Goal: Information Seeking & Learning: Compare options

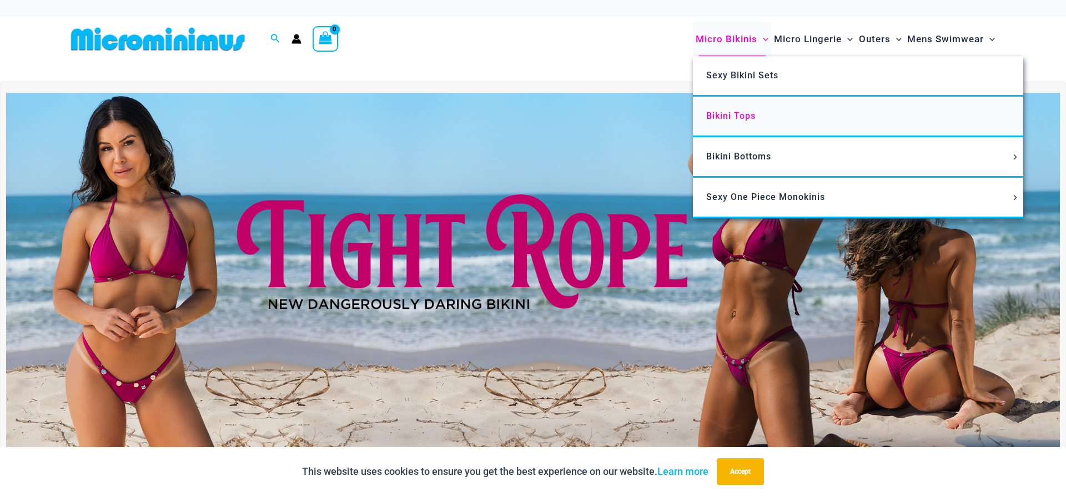
click at [733, 111] on span "Bikini Tops" at bounding box center [730, 115] width 49 height 11
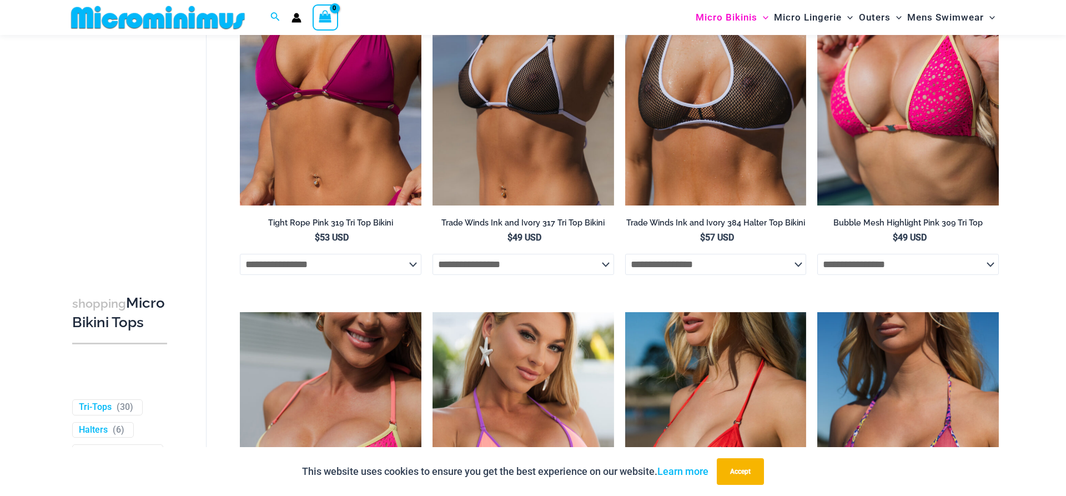
scroll to position [727, 0]
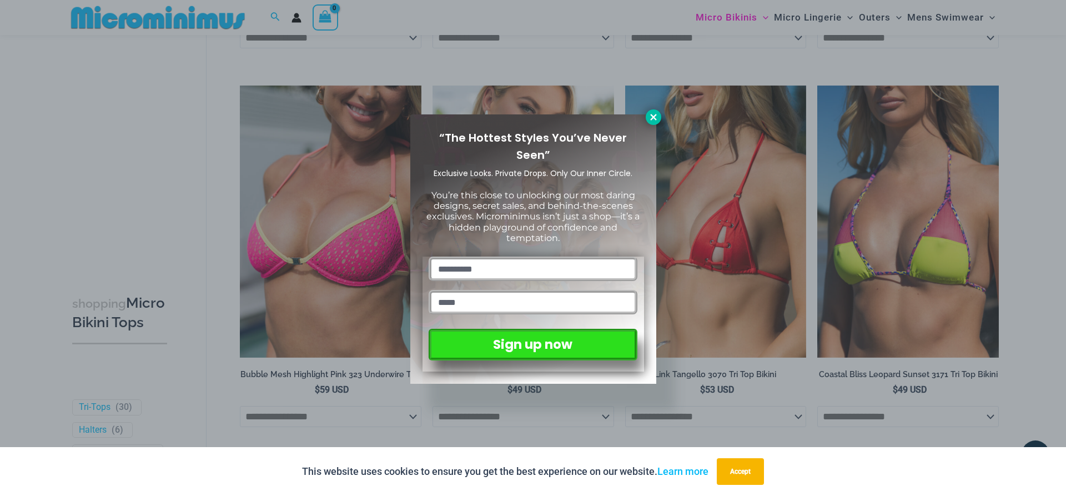
click at [649, 115] on icon at bounding box center [653, 117] width 10 height 10
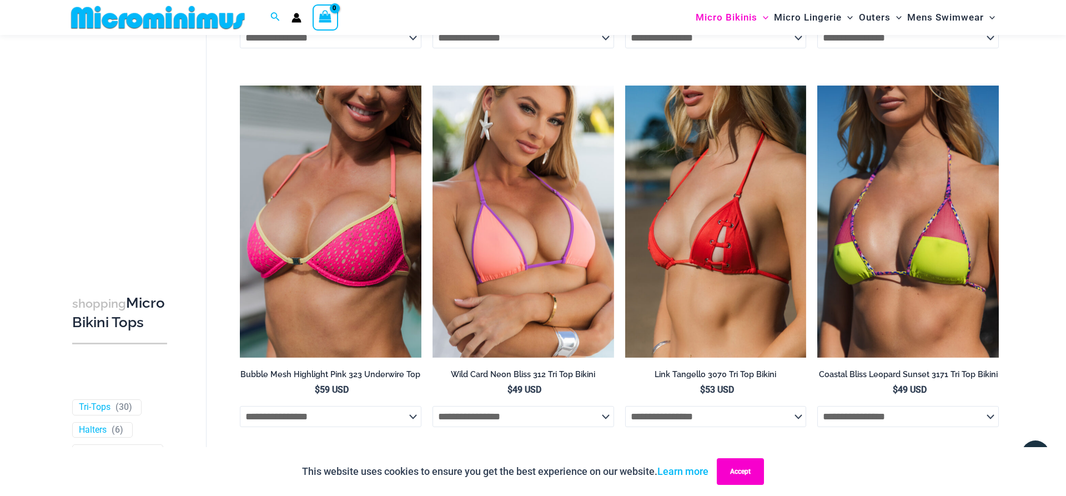
click at [735, 461] on button "Accept" at bounding box center [740, 471] width 47 height 27
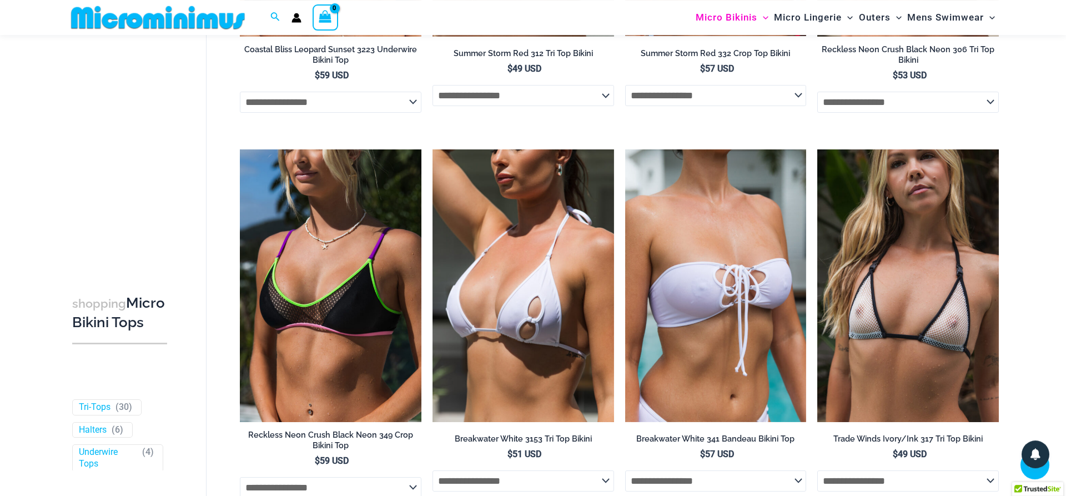
scroll to position [1463, 0]
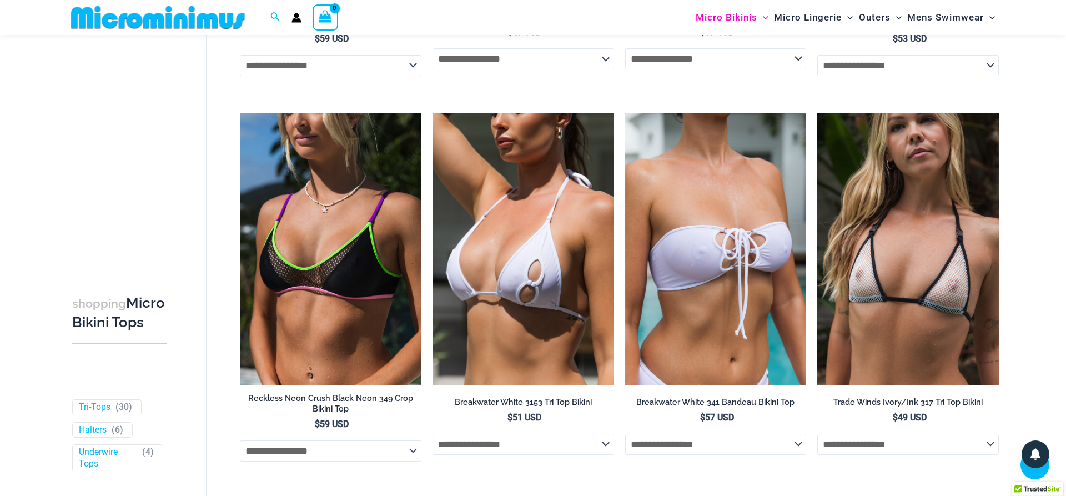
click at [577, 264] on img at bounding box center [522, 249] width 181 height 272
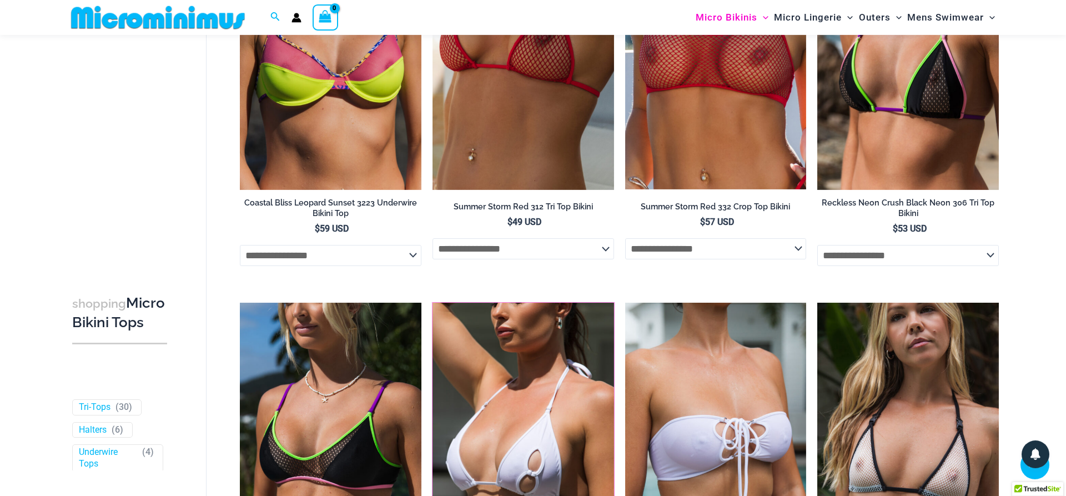
scroll to position [1123, 0]
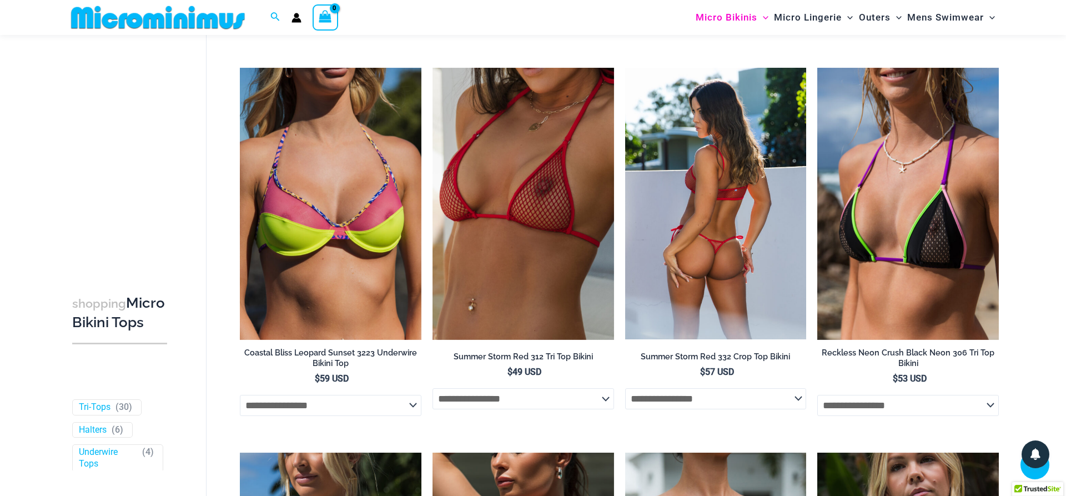
click at [692, 199] on img at bounding box center [715, 204] width 181 height 272
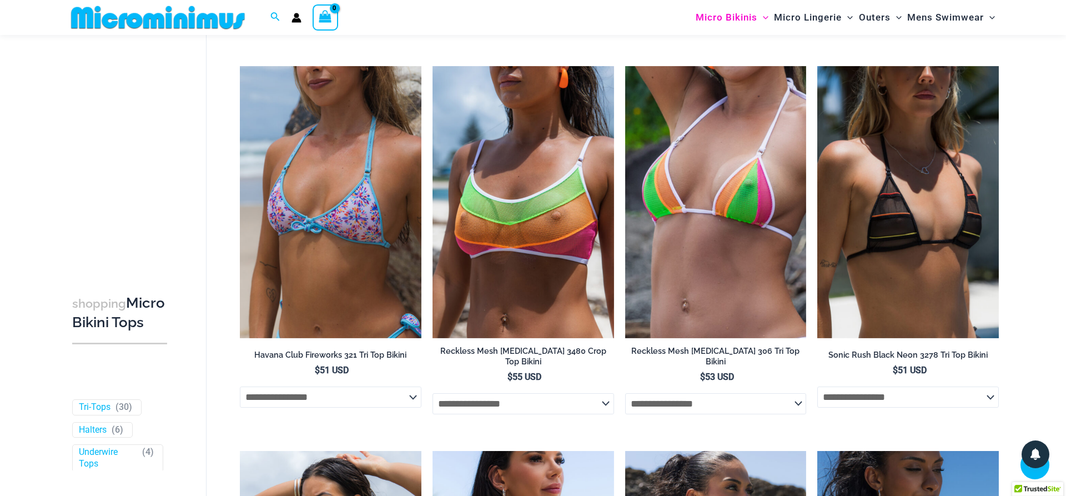
scroll to position [2312, 0]
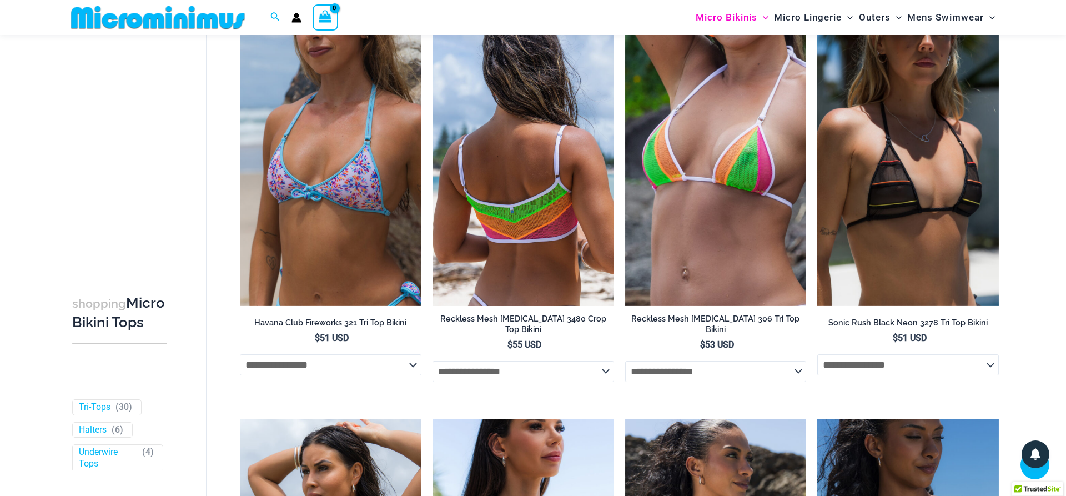
click at [572, 198] on img at bounding box center [522, 170] width 181 height 272
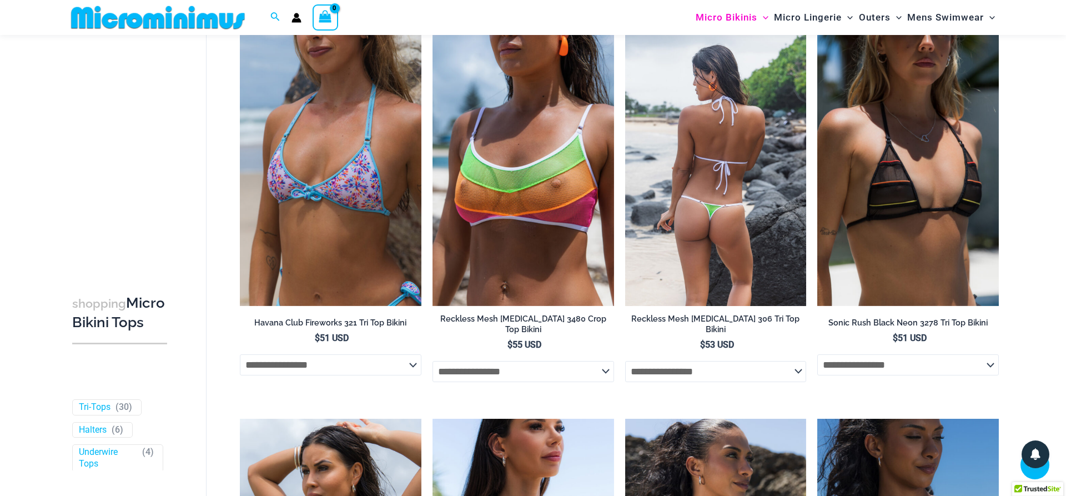
click at [734, 239] on img at bounding box center [715, 170] width 181 height 272
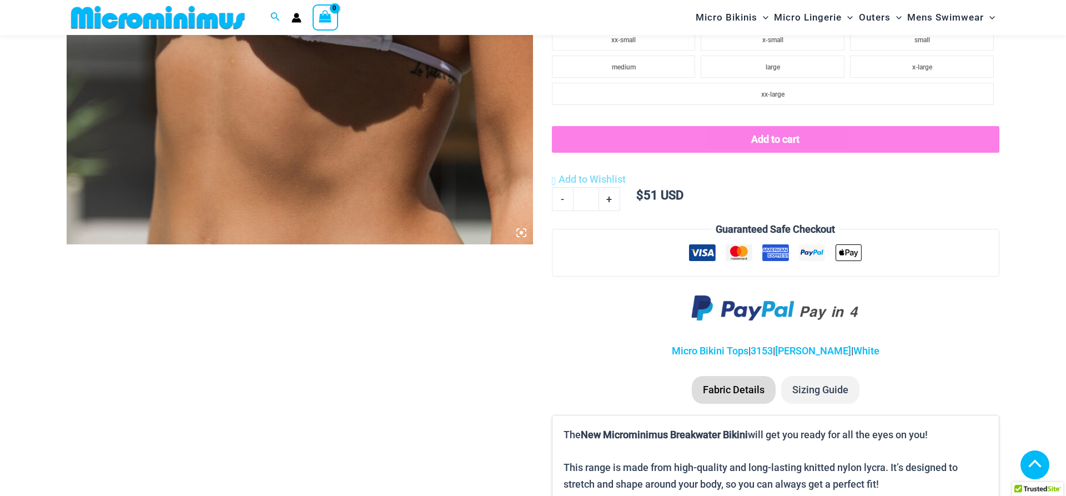
scroll to position [726, 0]
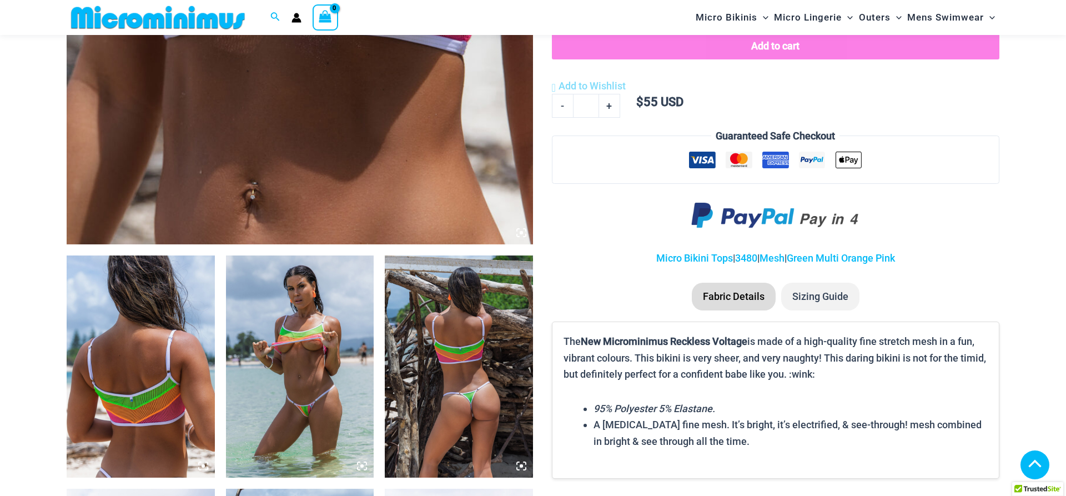
scroll to position [556, 0]
click at [107, 314] on img at bounding box center [141, 366] width 148 height 222
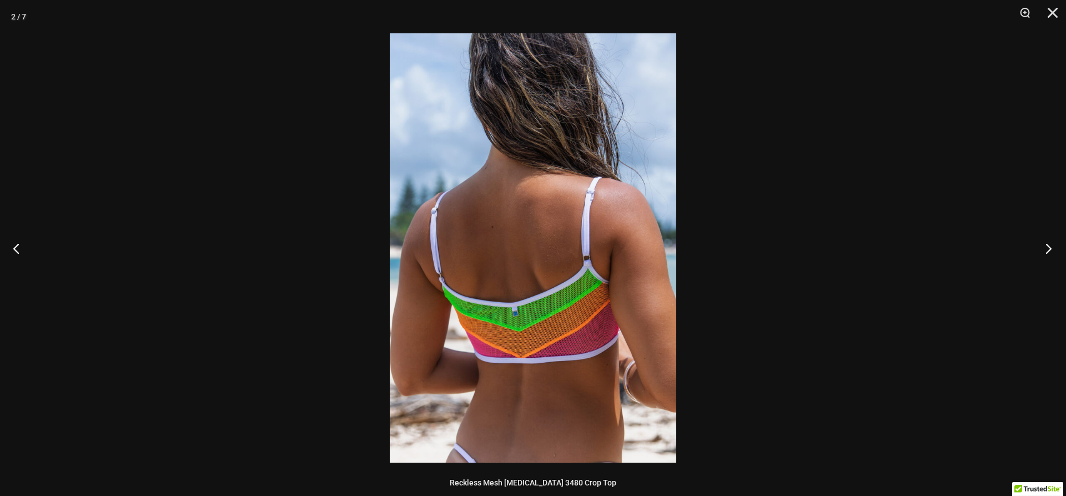
click at [1045, 249] on button "Next" at bounding box center [1045, 248] width 42 height 56
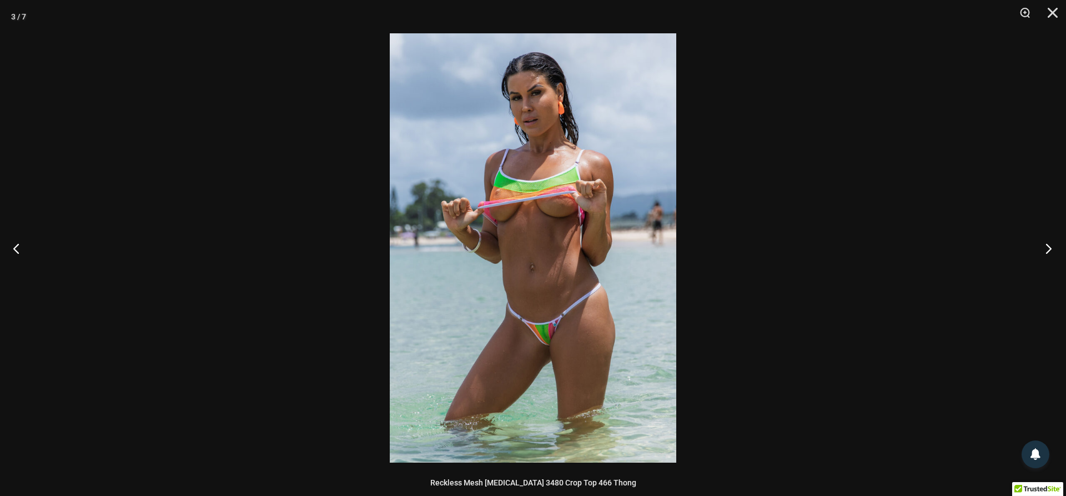
click at [1045, 249] on button "Next" at bounding box center [1045, 248] width 42 height 56
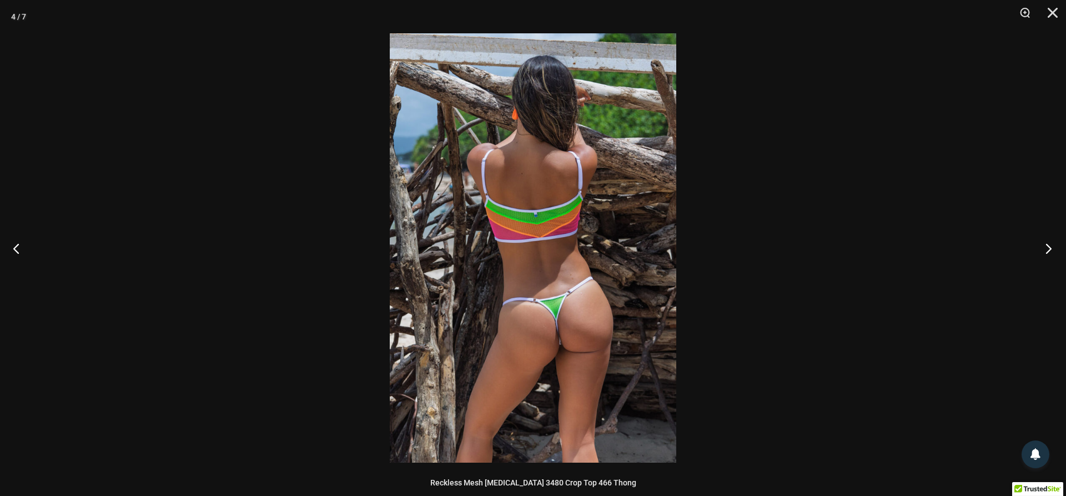
click at [1045, 249] on button "Next" at bounding box center [1045, 248] width 42 height 56
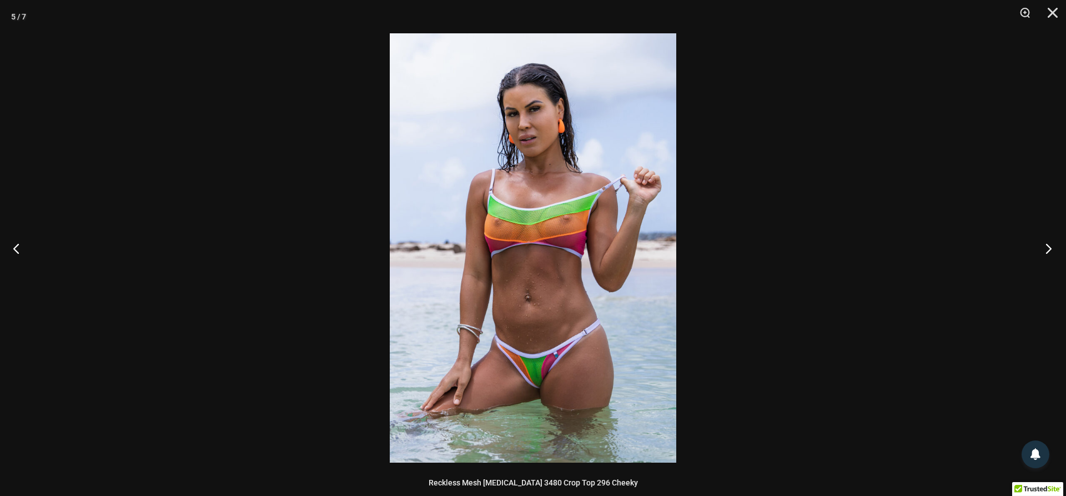
click at [1045, 249] on button "Next" at bounding box center [1045, 248] width 42 height 56
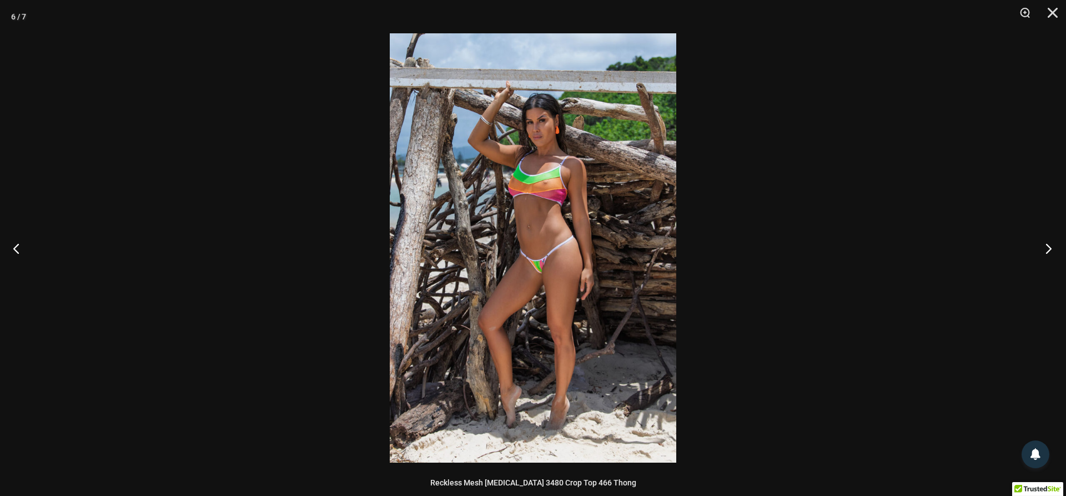
click at [1045, 249] on button "Next" at bounding box center [1045, 248] width 42 height 56
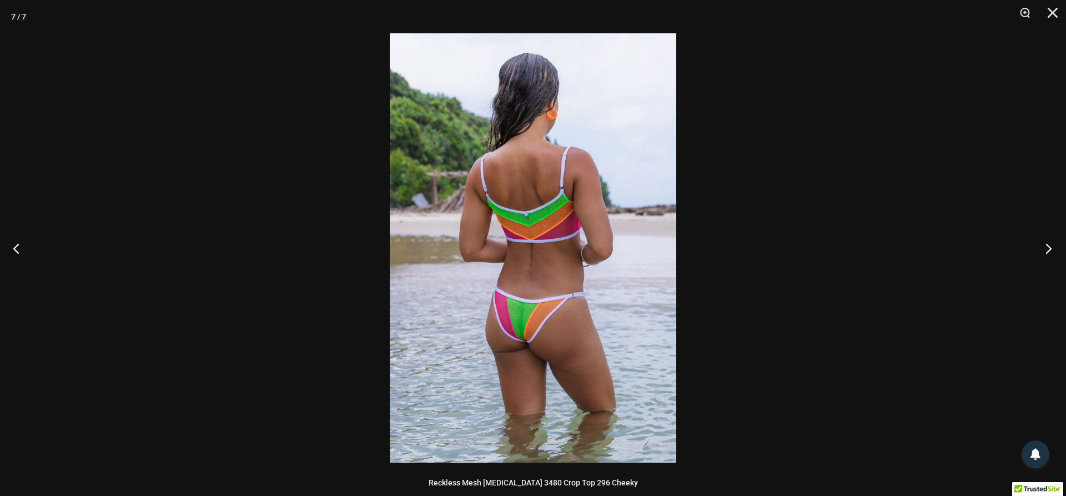
click at [1045, 249] on button "Next" at bounding box center [1045, 248] width 42 height 56
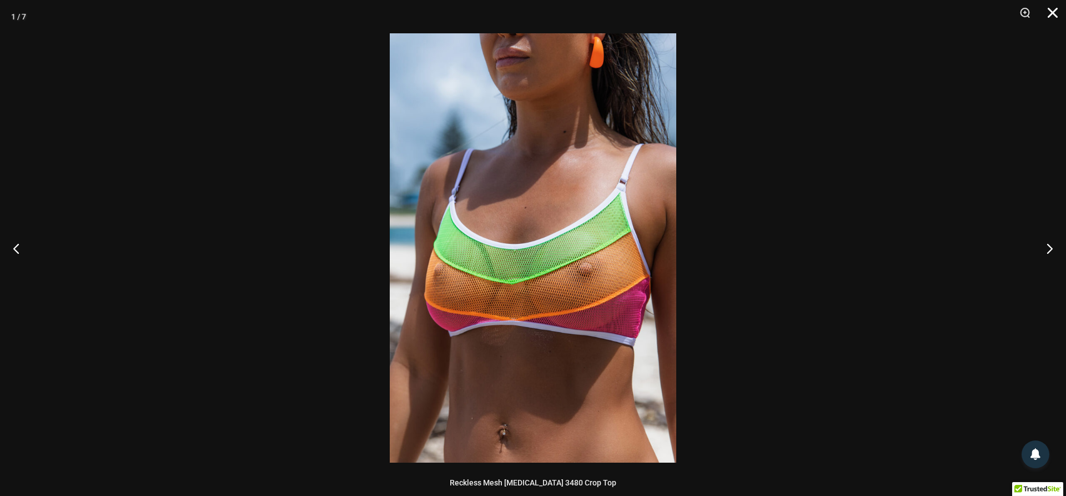
click at [1051, 12] on button "Close" at bounding box center [1049, 16] width 28 height 33
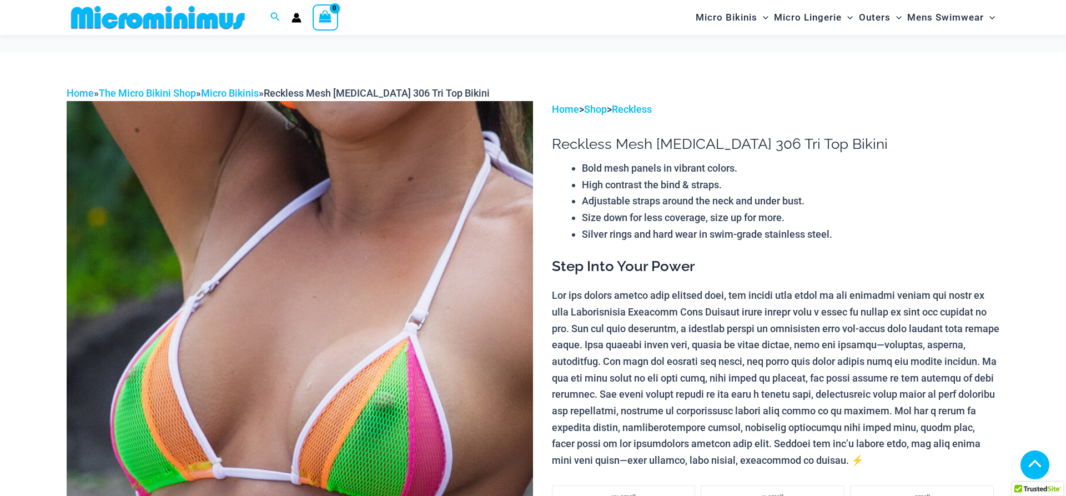
scroll to position [613, 0]
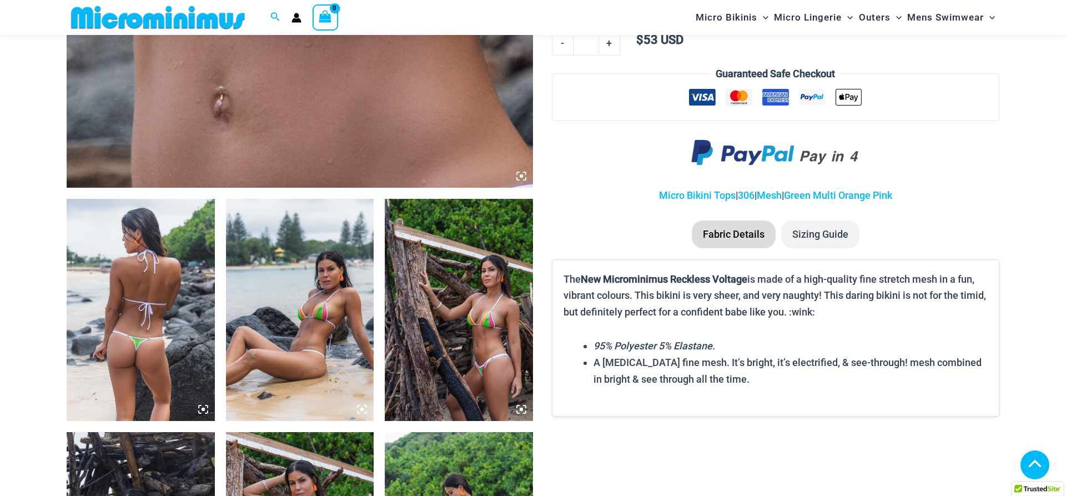
click at [346, 297] on img at bounding box center [300, 310] width 148 height 222
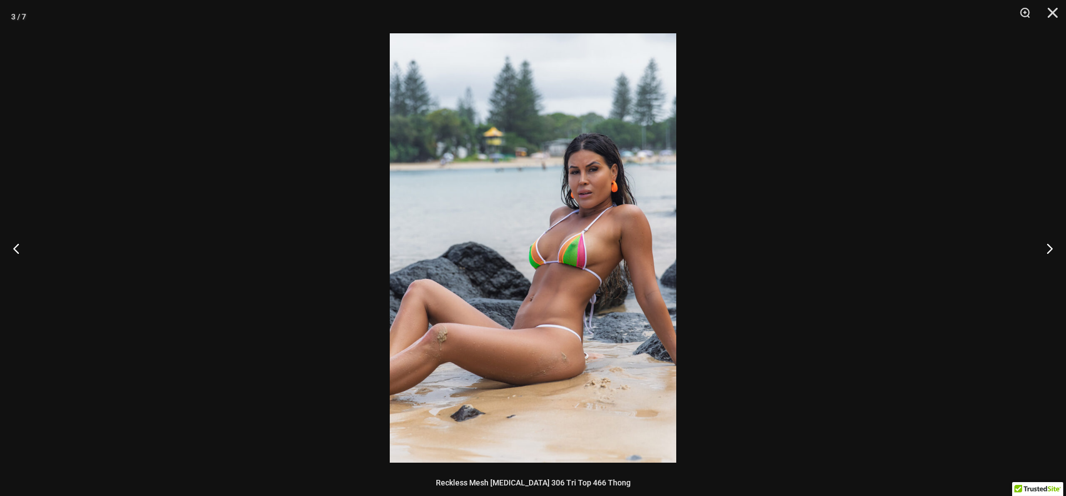
click at [638, 229] on img at bounding box center [533, 247] width 286 height 429
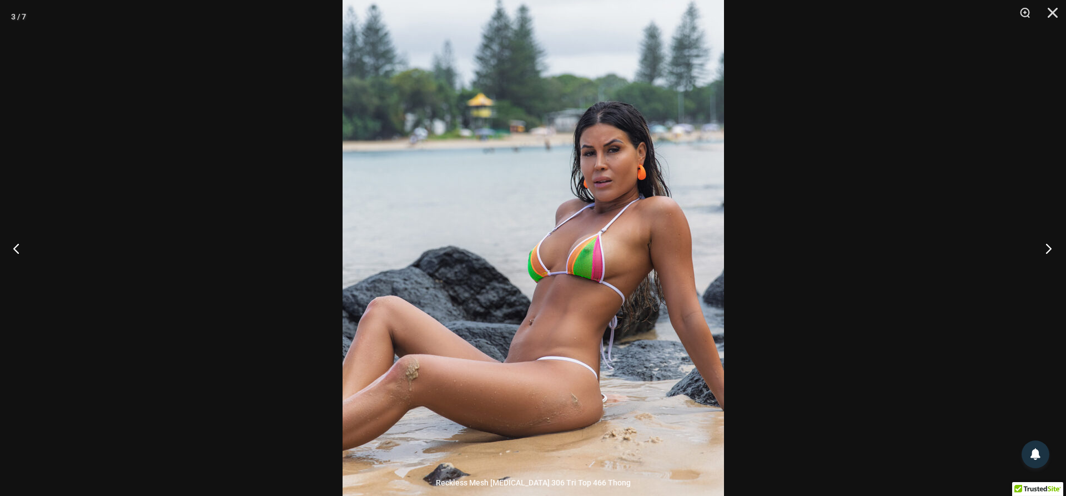
click at [1046, 253] on button "Next" at bounding box center [1045, 248] width 42 height 56
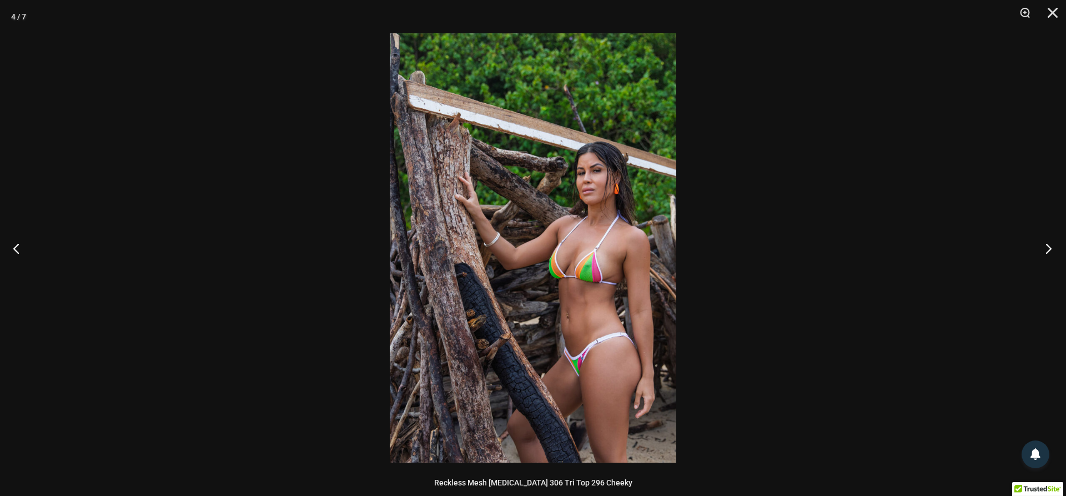
click at [1046, 253] on button "Next" at bounding box center [1045, 248] width 42 height 56
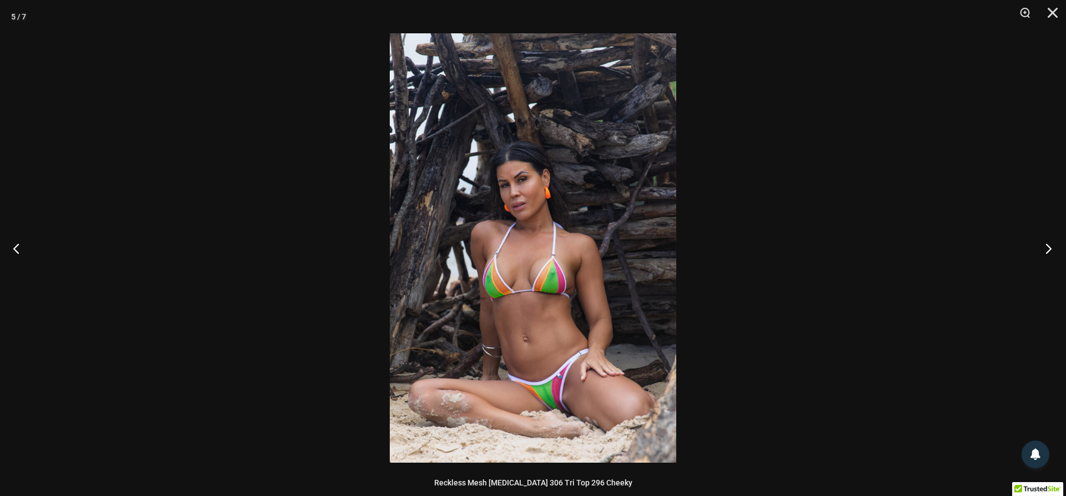
click at [1046, 253] on button "Next" at bounding box center [1045, 248] width 42 height 56
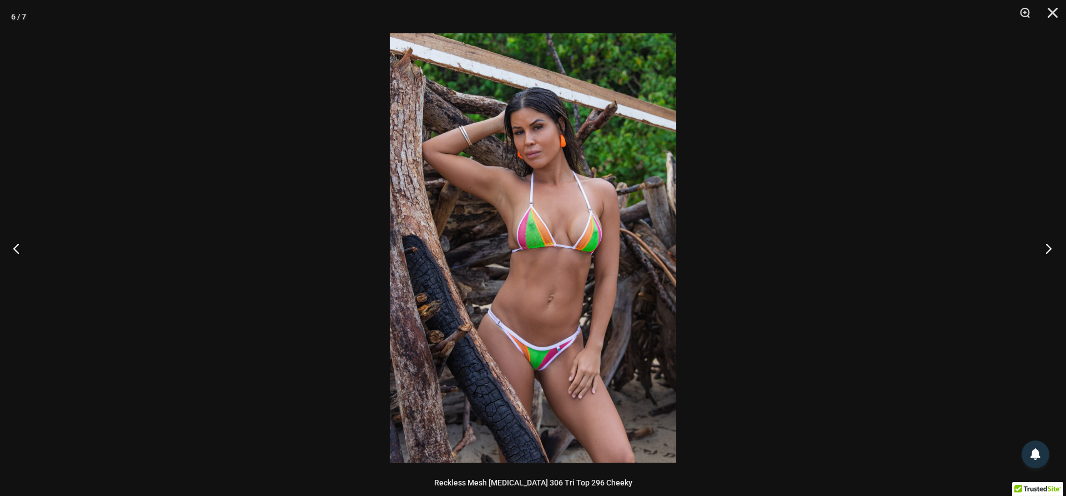
click at [1046, 253] on button "Next" at bounding box center [1045, 248] width 42 height 56
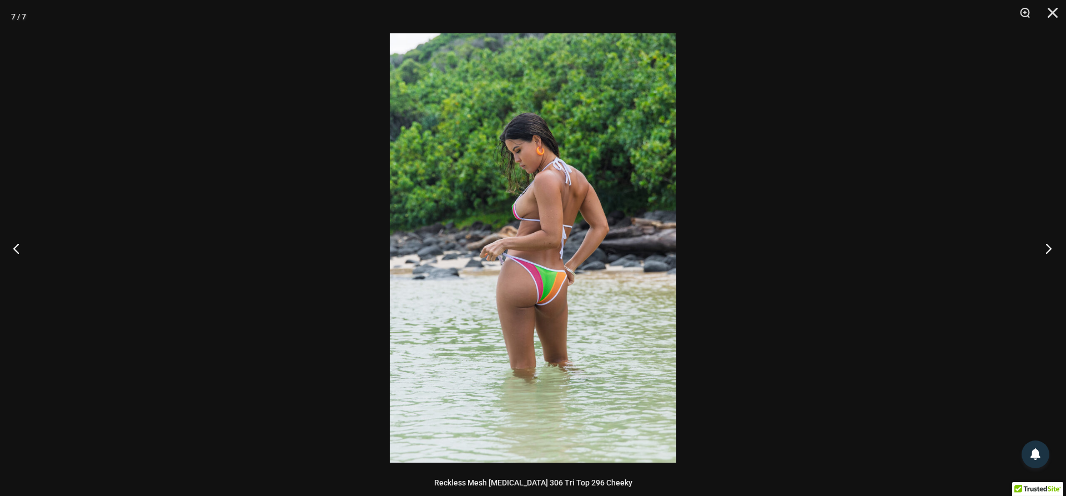
click at [1046, 253] on button "Next" at bounding box center [1045, 248] width 42 height 56
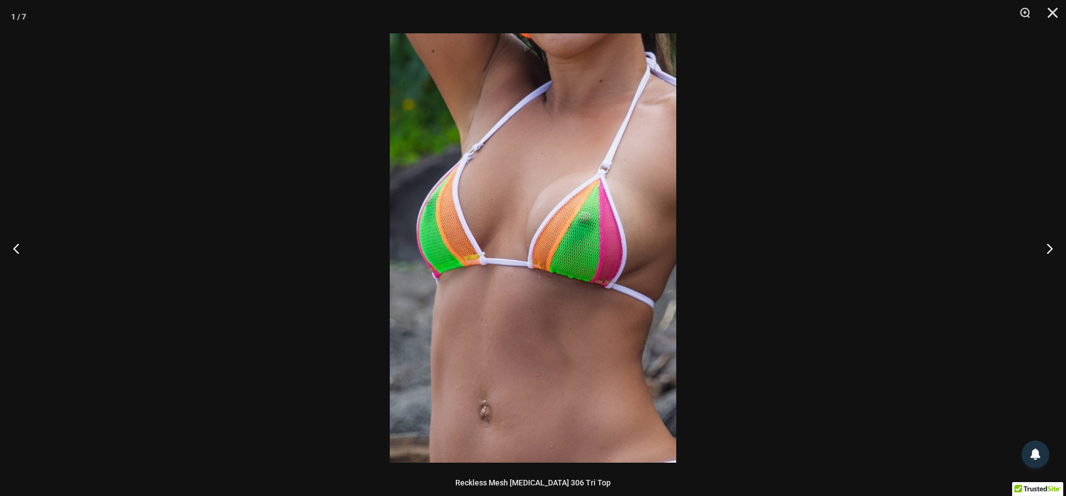
click at [655, 255] on img at bounding box center [533, 247] width 286 height 429
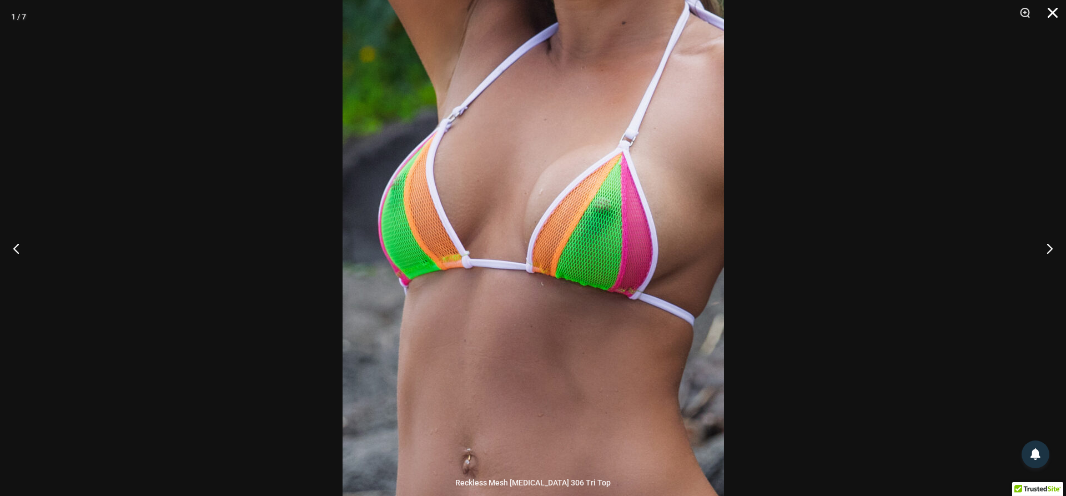
click at [1051, 11] on button "Close" at bounding box center [1049, 16] width 28 height 33
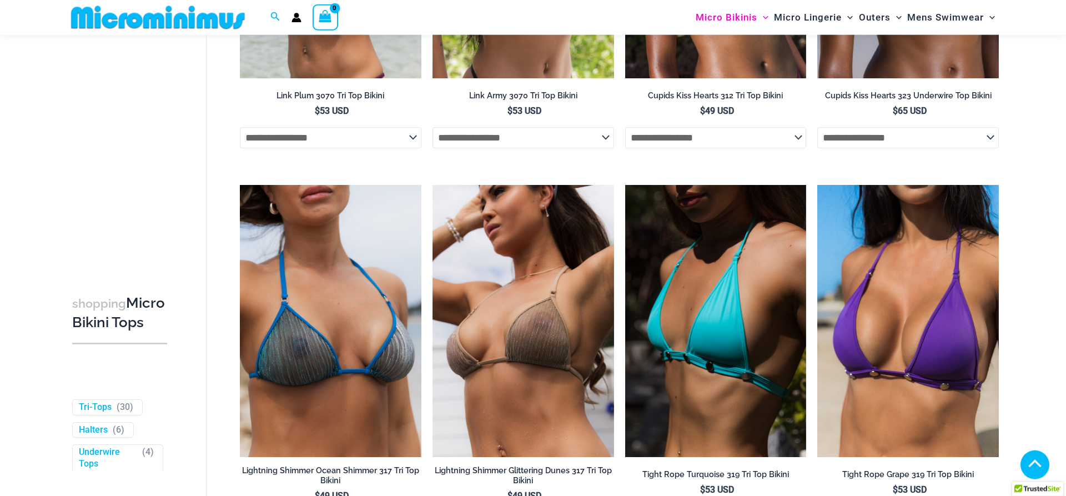
scroll to position [2925, 0]
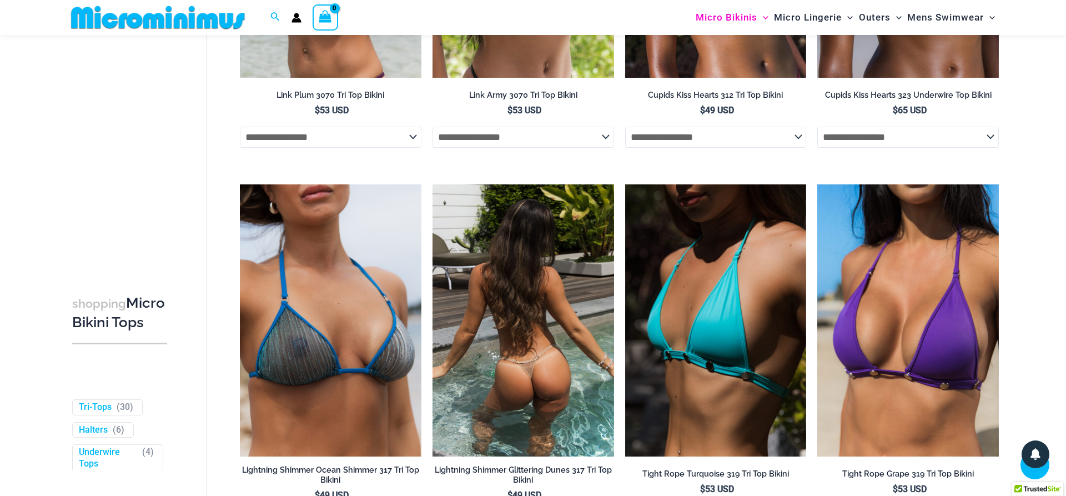
click at [547, 273] on img at bounding box center [522, 320] width 181 height 272
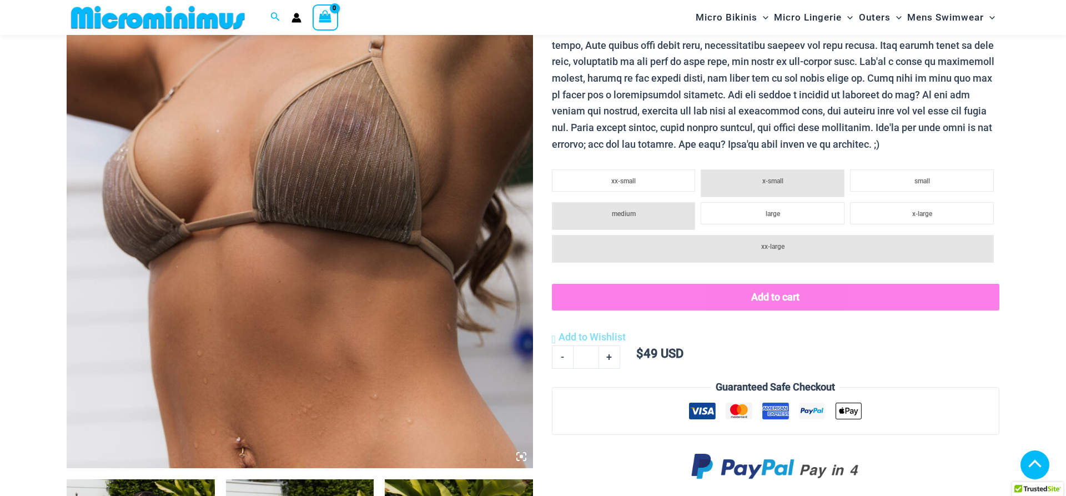
scroll to position [616, 0]
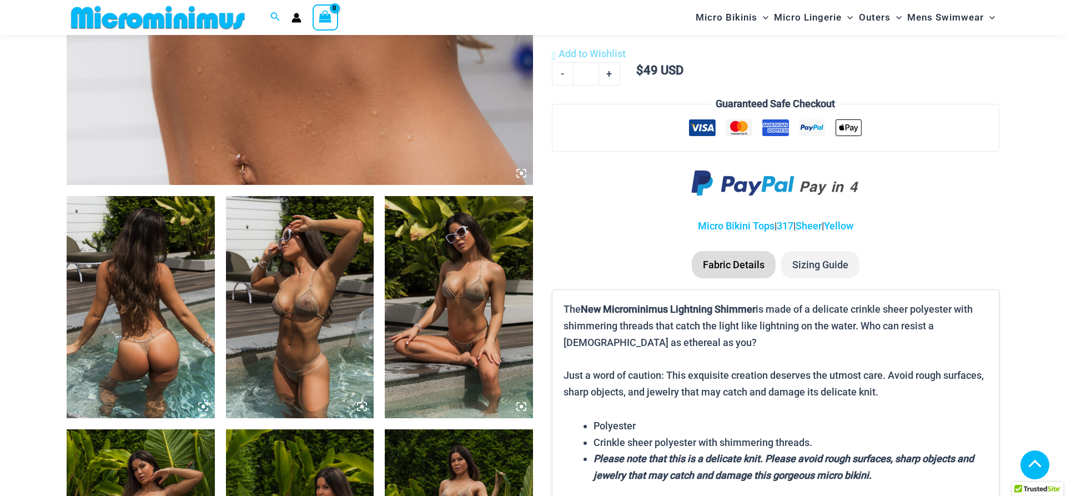
click at [150, 291] on img at bounding box center [141, 307] width 148 height 222
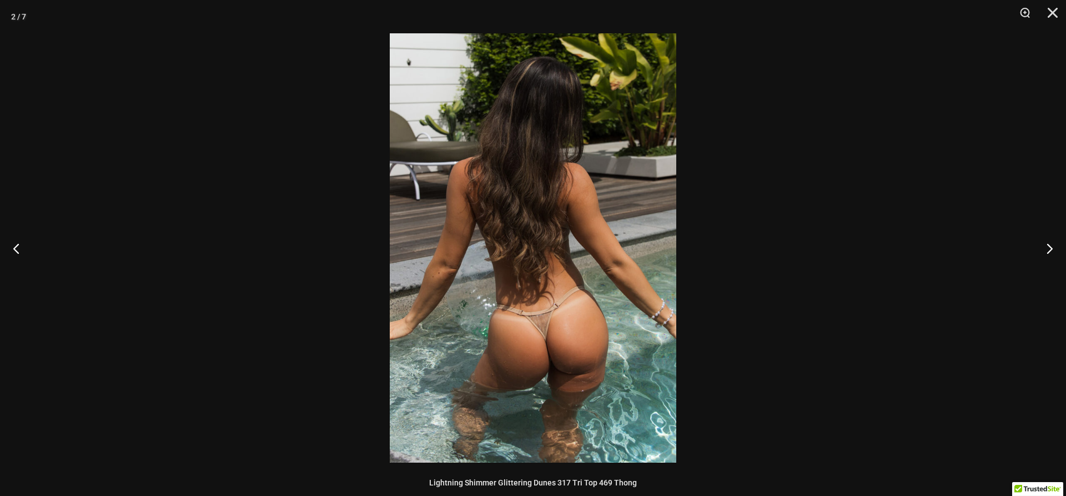
click at [567, 230] on img at bounding box center [533, 247] width 286 height 429
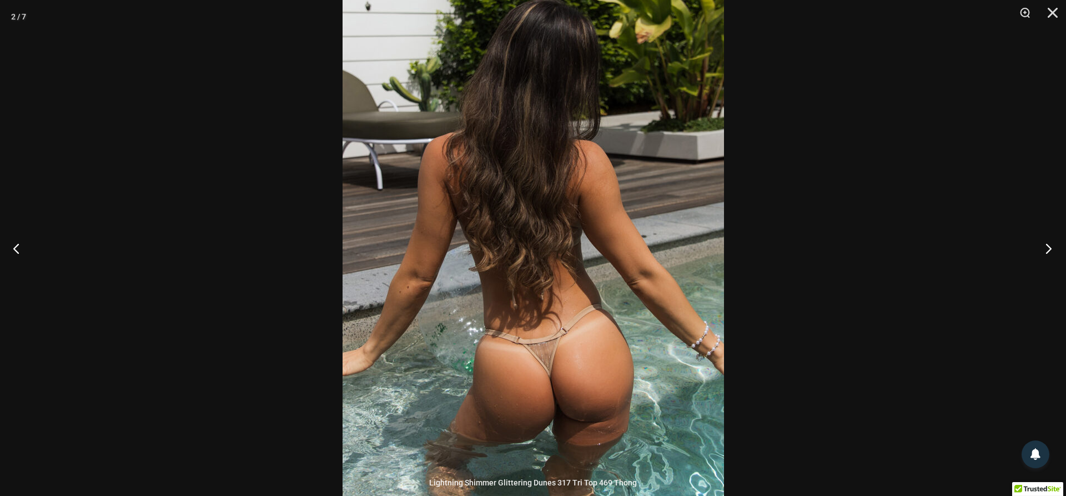
click at [1050, 251] on button "Next" at bounding box center [1045, 248] width 42 height 56
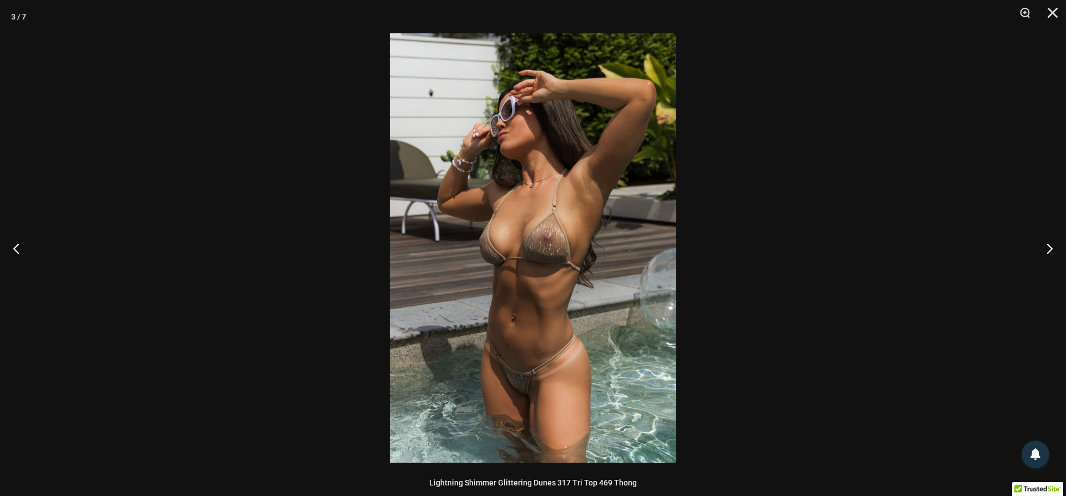
click at [628, 250] on img at bounding box center [533, 247] width 286 height 429
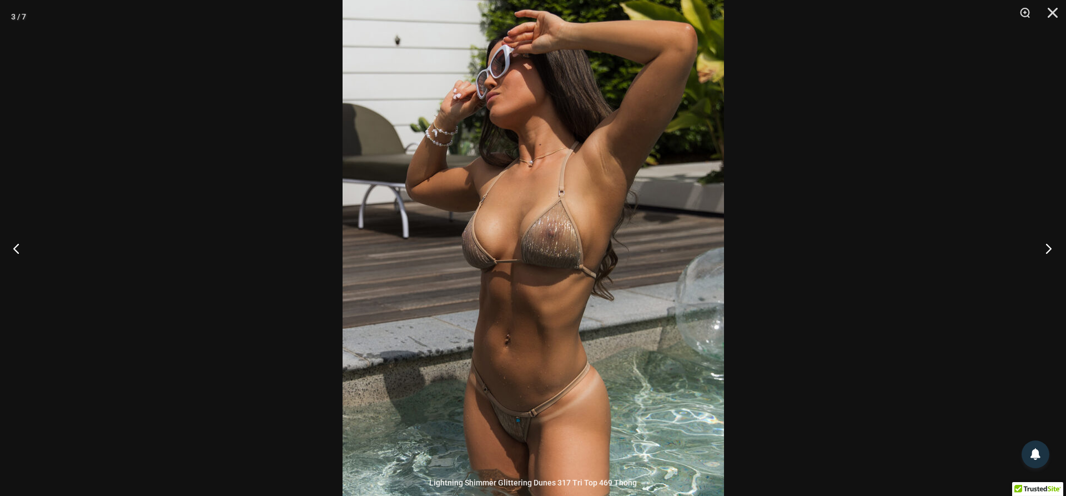
click at [1050, 252] on button "Next" at bounding box center [1045, 248] width 42 height 56
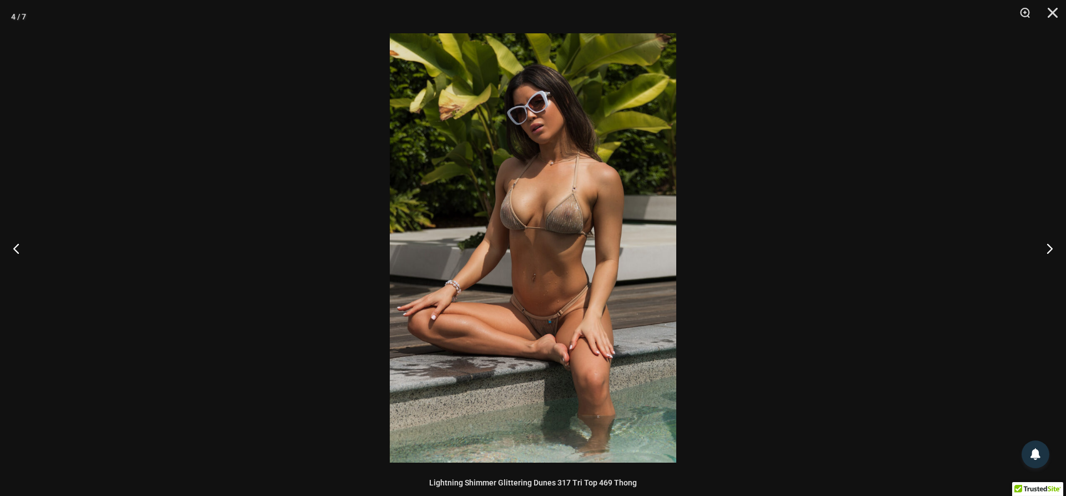
click at [644, 231] on img at bounding box center [533, 247] width 286 height 429
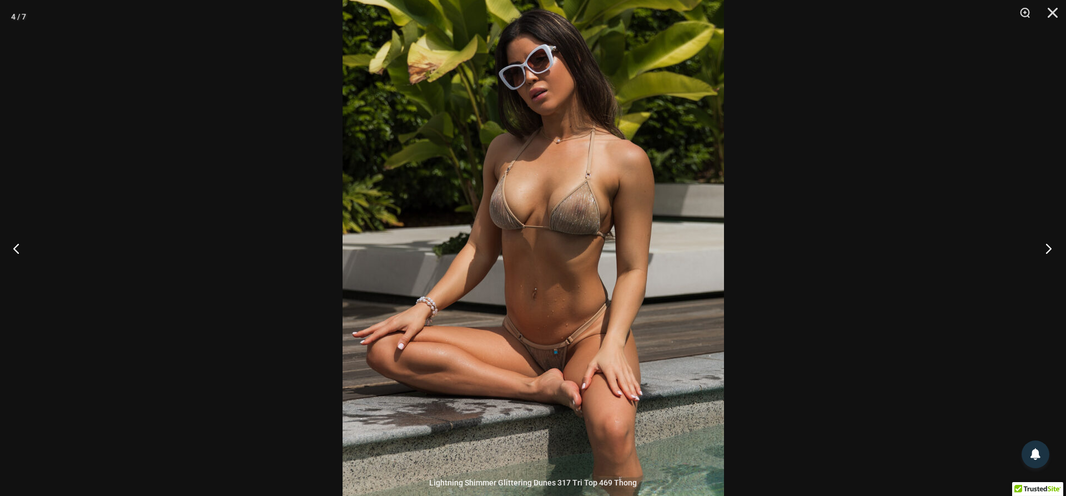
click at [1048, 248] on button "Next" at bounding box center [1045, 248] width 42 height 56
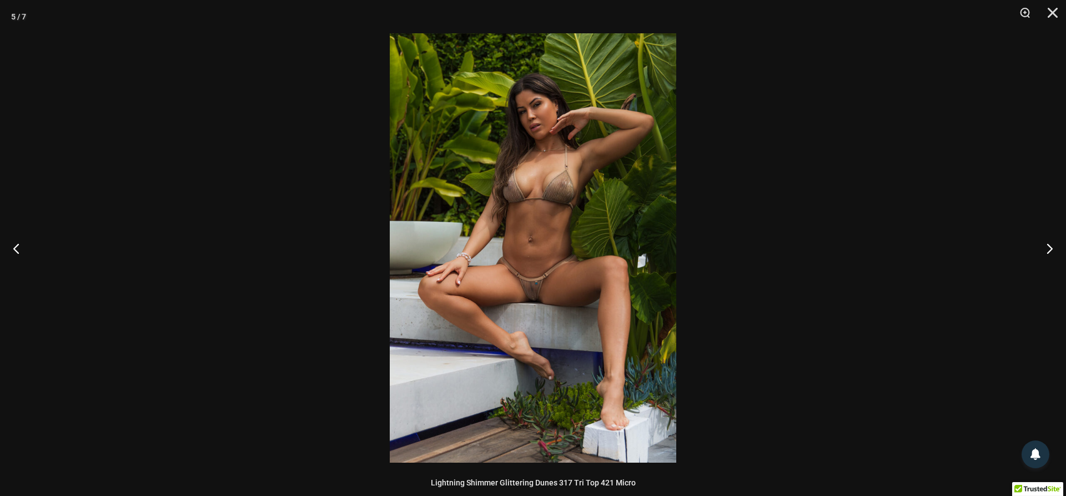
click at [632, 238] on img at bounding box center [533, 247] width 286 height 429
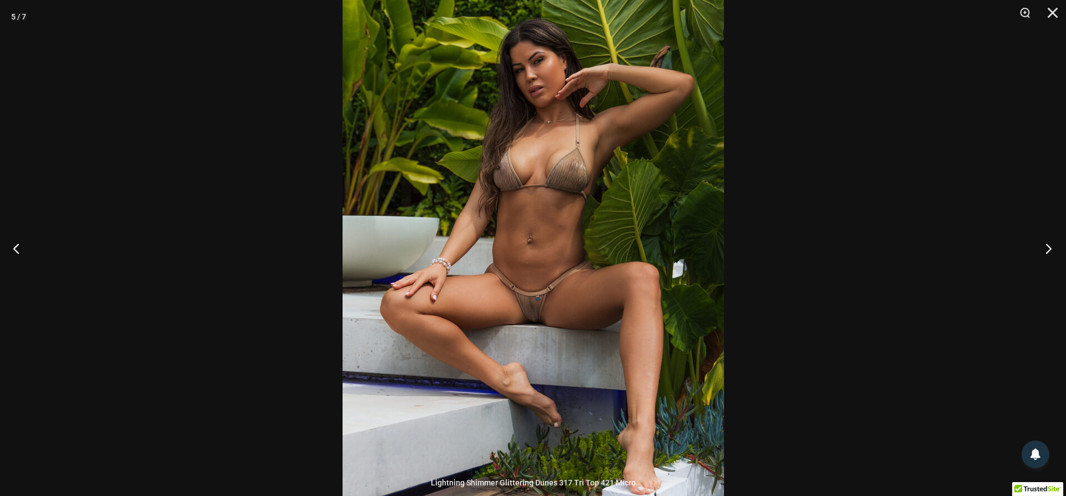
click at [1045, 246] on button "Next" at bounding box center [1045, 248] width 42 height 56
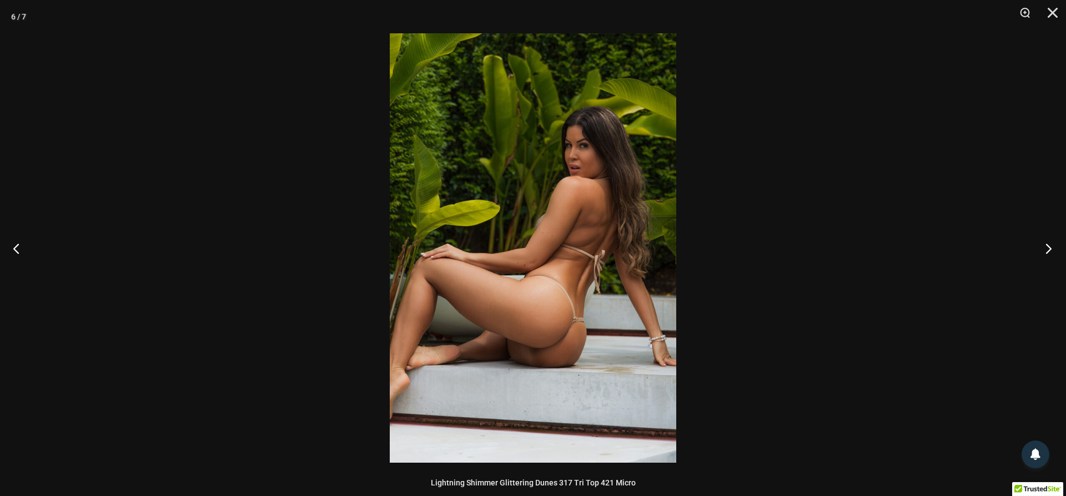
click at [1045, 246] on button "Next" at bounding box center [1045, 248] width 42 height 56
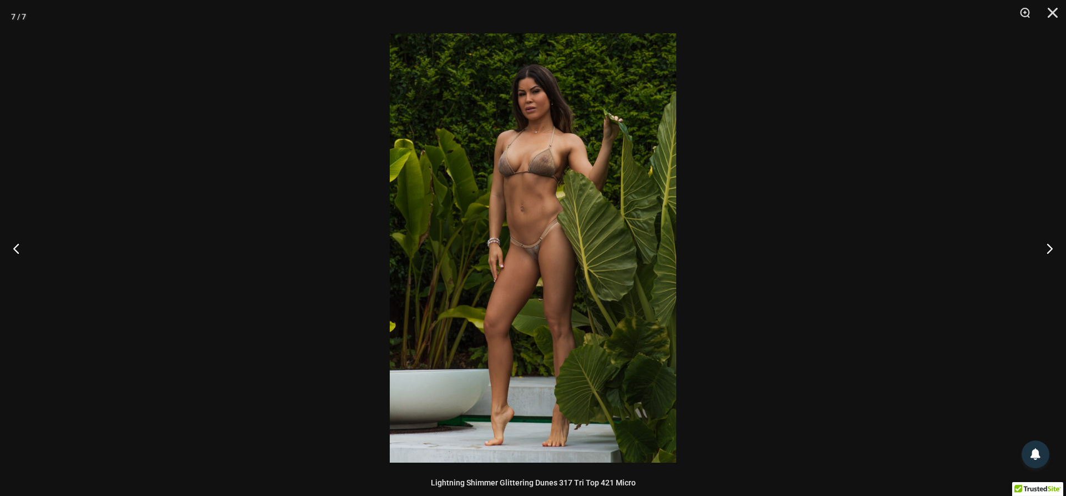
click at [643, 231] on img at bounding box center [533, 247] width 286 height 429
